Goal: Navigation & Orientation: Go to known website

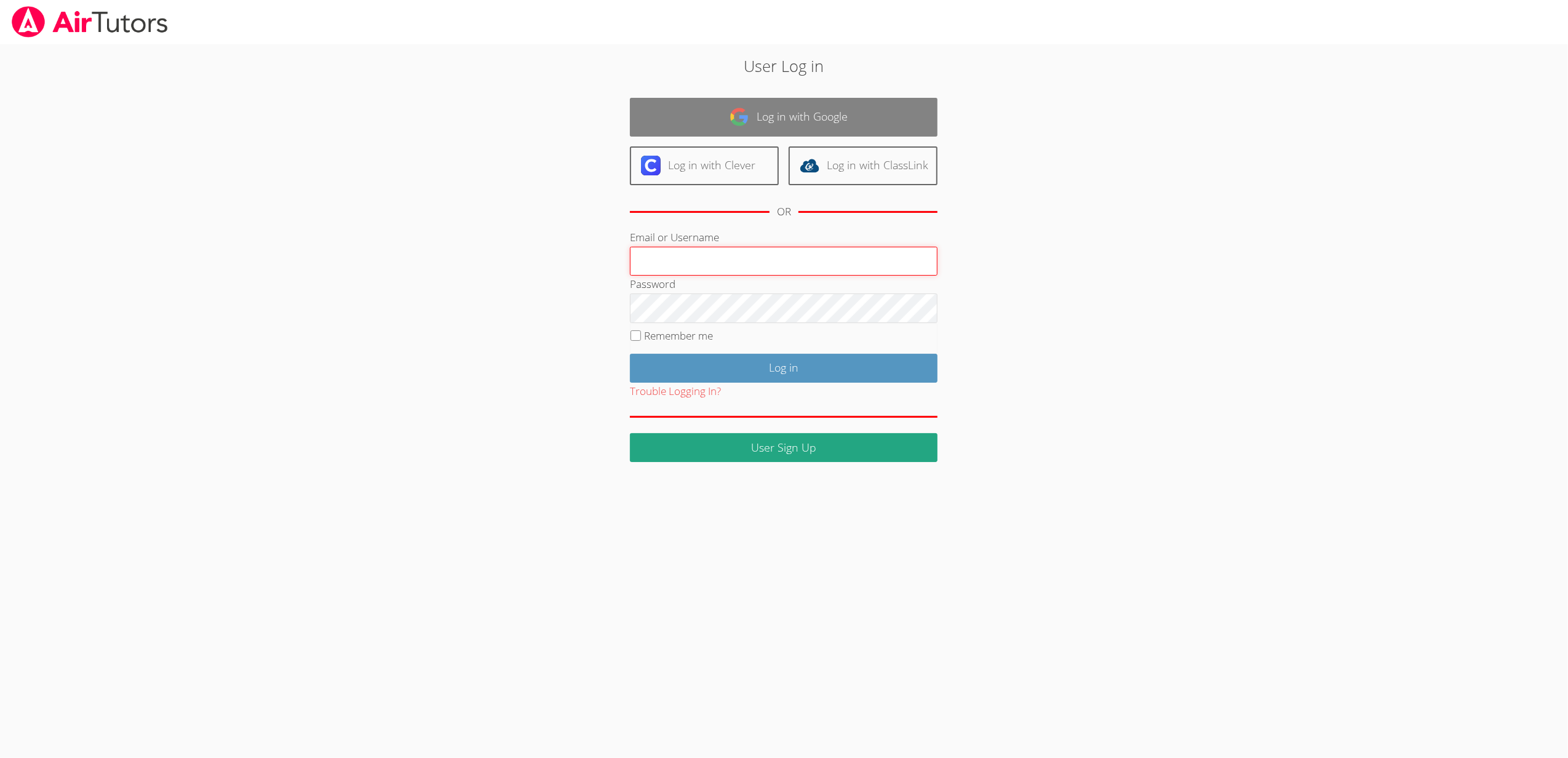
type input "[EMAIL_ADDRESS][DOMAIN_NAME]"
click at [832, 117] on link "Log in with Google" at bounding box center [783, 117] width 307 height 39
